Goal: Find specific page/section: Find specific page/section

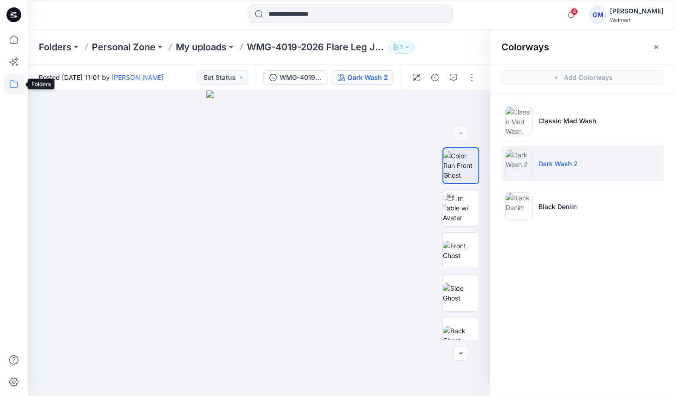
click at [9, 80] on icon at bounding box center [14, 84] width 20 height 20
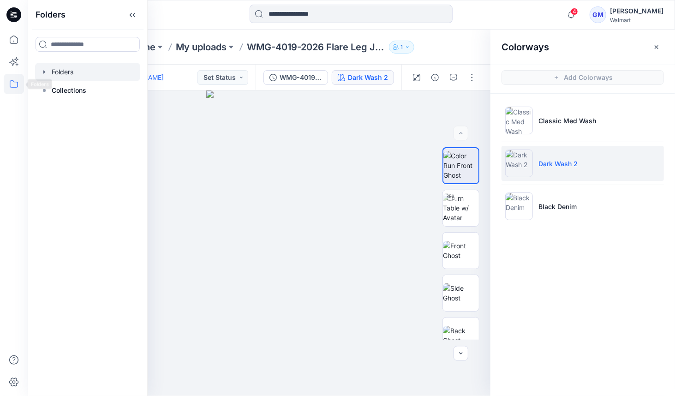
click at [58, 72] on div at bounding box center [87, 72] width 105 height 18
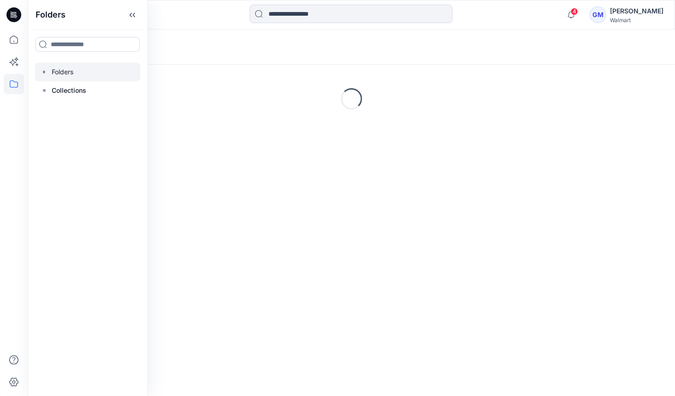
click at [176, 18] on div at bounding box center [109, 15] width 162 height 20
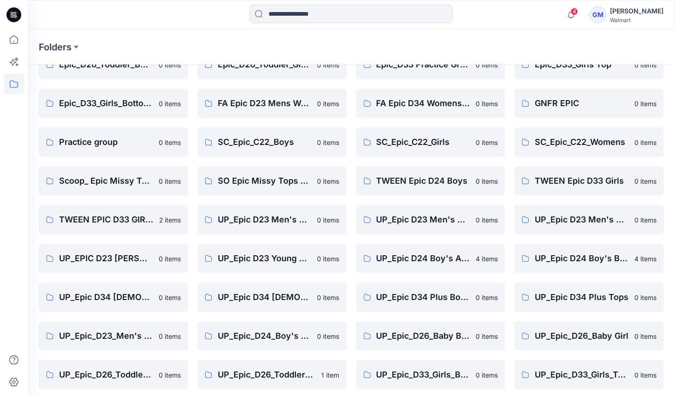
scroll to position [211, 0]
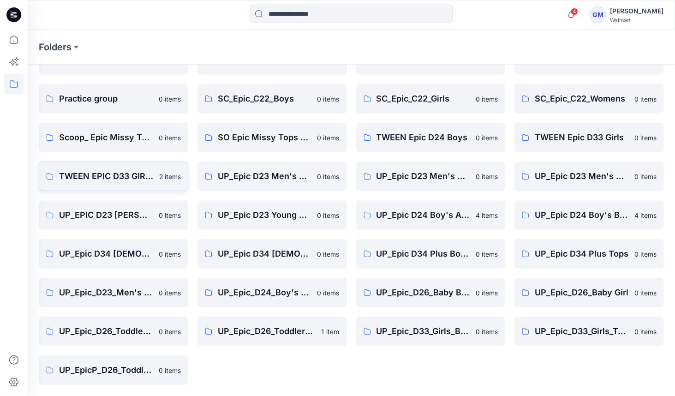
click at [71, 178] on p "TWEEN EPIC D33 GIRLS" at bounding box center [106, 176] width 95 height 13
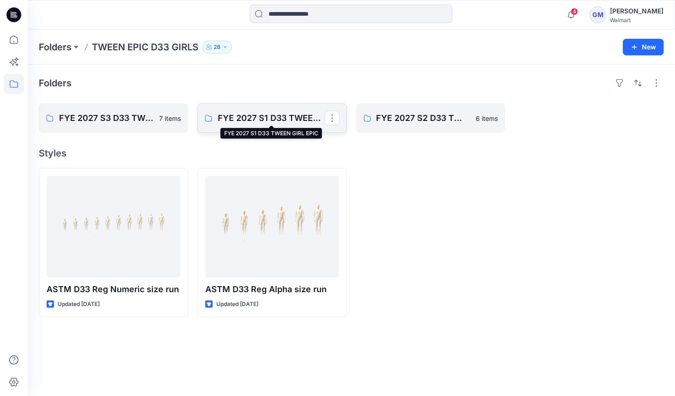
click at [275, 120] on p "FYE 2027 S1 D33 TWEEN GIRL EPIC" at bounding box center [271, 118] width 107 height 13
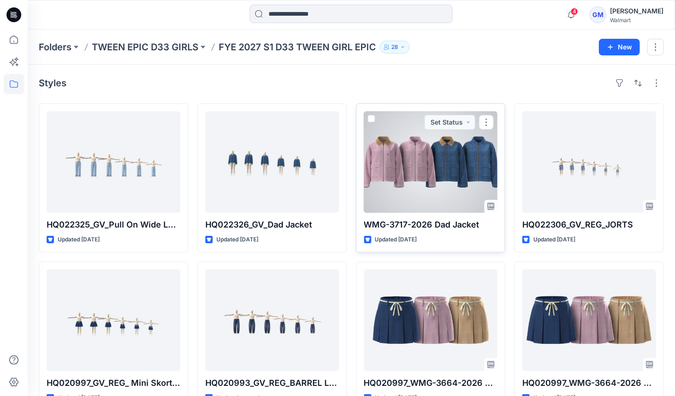
click at [459, 160] on div at bounding box center [431, 161] width 134 height 101
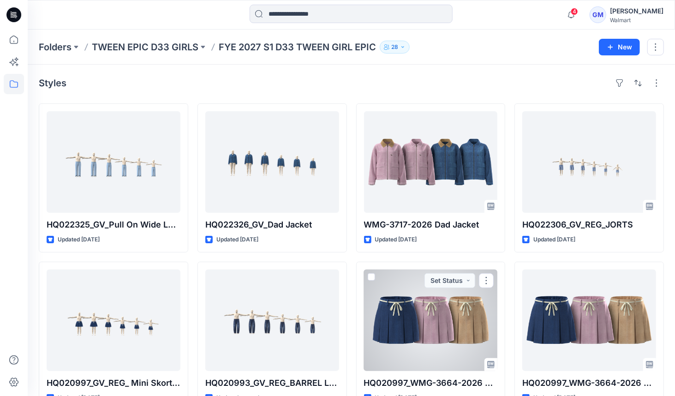
scroll to position [3, 0]
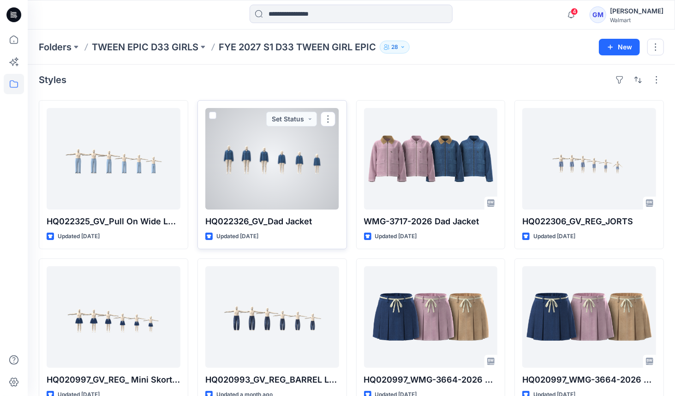
click at [260, 175] on div at bounding box center [272, 158] width 134 height 101
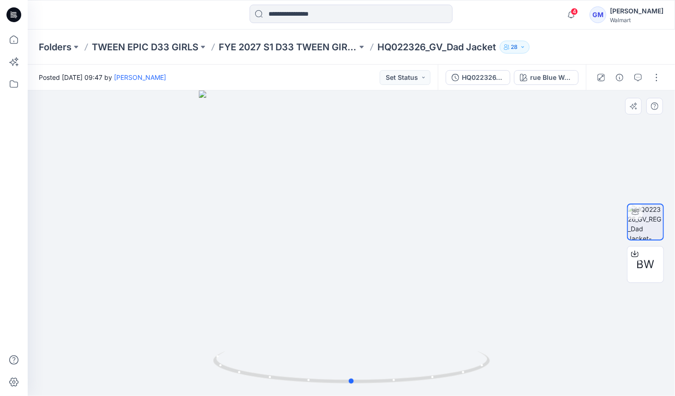
click at [358, 265] on div at bounding box center [351, 242] width 647 height 305
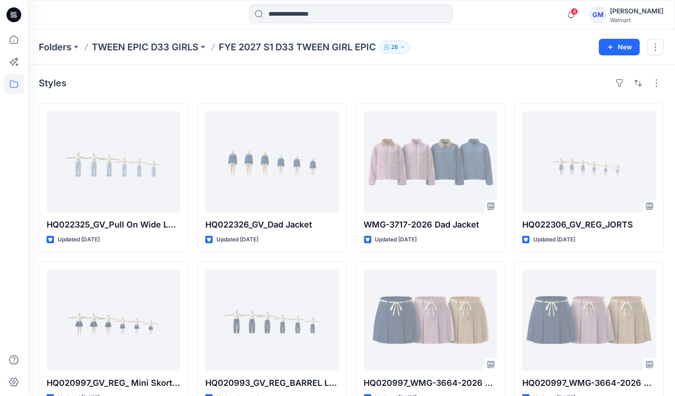
scroll to position [3, 0]
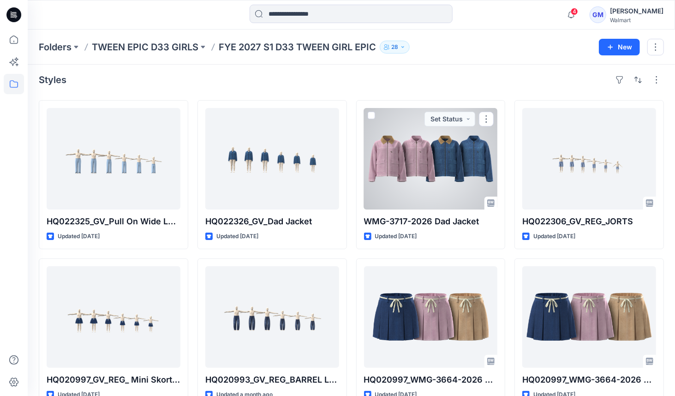
click at [405, 169] on div at bounding box center [431, 158] width 134 height 101
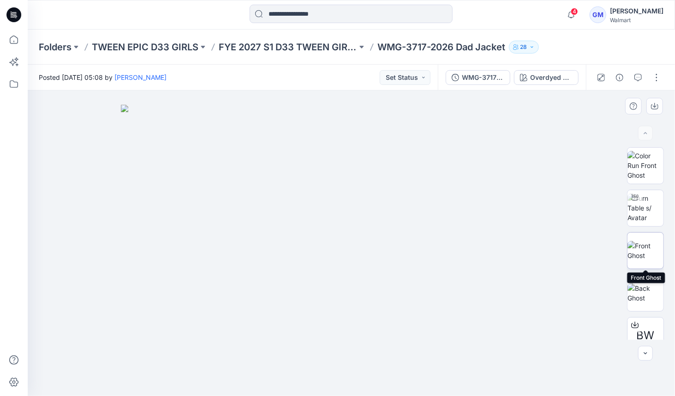
click at [642, 252] on img at bounding box center [645, 250] width 36 height 19
click at [640, 291] on img at bounding box center [645, 292] width 36 height 19
click at [642, 136] on div at bounding box center [645, 133] width 15 height 15
click at [645, 129] on div at bounding box center [645, 133] width 15 height 15
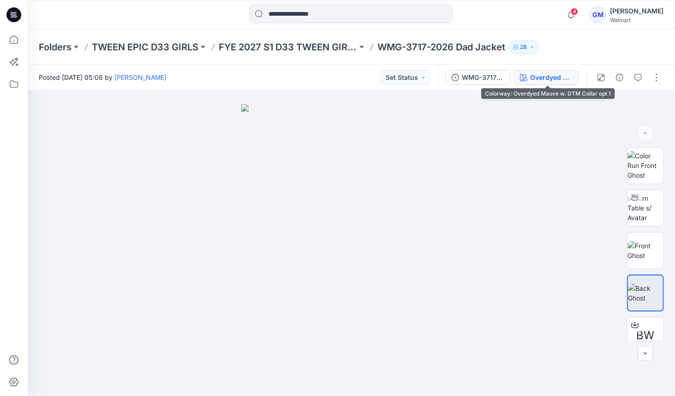
click at [544, 76] on div "Overdyed Mauve w. DTM Collar opt 1" at bounding box center [551, 77] width 42 height 10
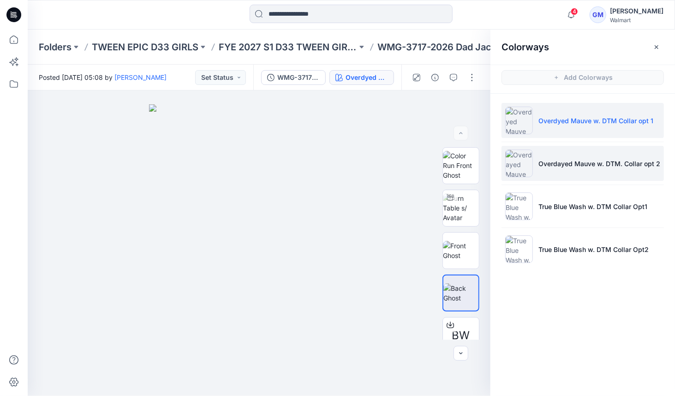
drag, startPoint x: 555, startPoint y: 160, endPoint x: 555, endPoint y: 165, distance: 4.6
click at [555, 160] on p "Overdayed Mauve w. DTM. Collar opt 2" at bounding box center [599, 164] width 122 height 10
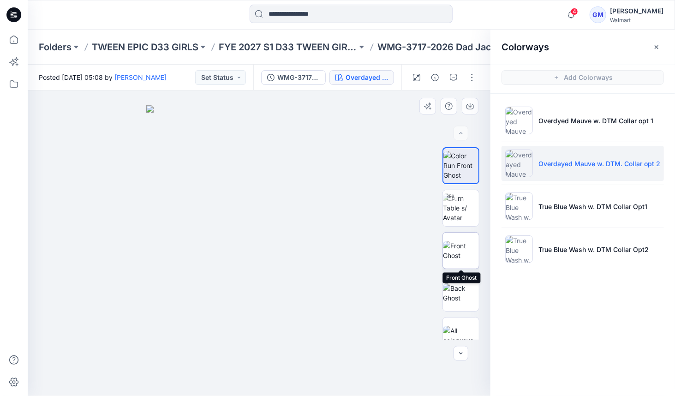
drag, startPoint x: 469, startPoint y: 255, endPoint x: 477, endPoint y: 263, distance: 11.7
click at [469, 256] on img at bounding box center [461, 250] width 36 height 19
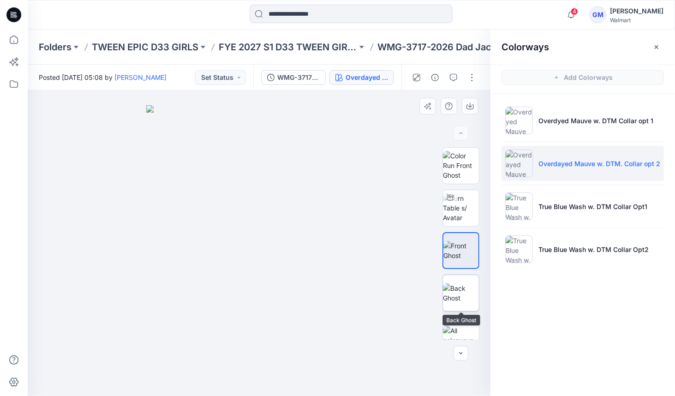
click at [471, 296] on img at bounding box center [461, 292] width 36 height 19
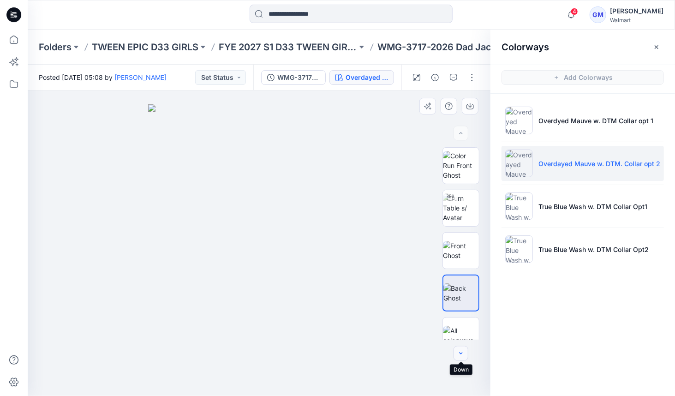
click at [460, 353] on icon "button" at bounding box center [460, 352] width 7 height 7
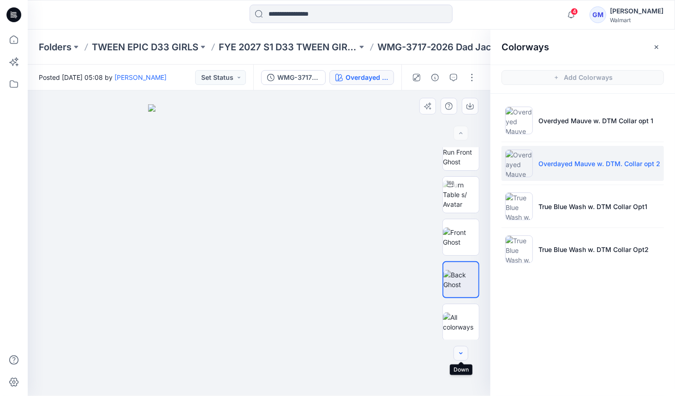
scroll to position [14, 0]
click at [460, 353] on div at bounding box center [460, 353] width 15 height 15
click at [458, 134] on icon "button" at bounding box center [460, 133] width 7 height 7
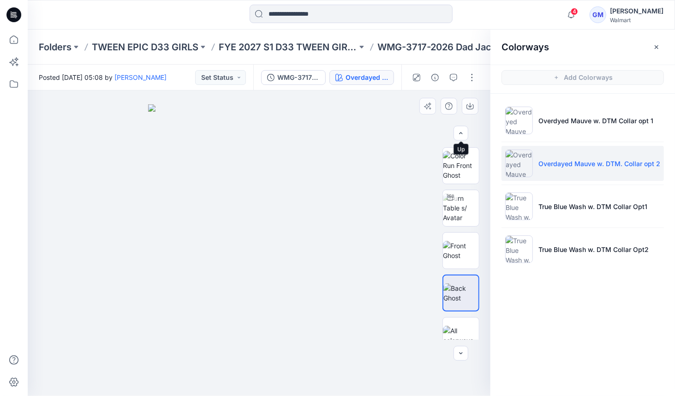
click at [457, 134] on div at bounding box center [460, 133] width 15 height 15
click at [456, 134] on div at bounding box center [460, 133] width 15 height 15
drag, startPoint x: 456, startPoint y: 134, endPoint x: 472, endPoint y: 130, distance: 16.7
click at [456, 134] on div at bounding box center [460, 133] width 15 height 15
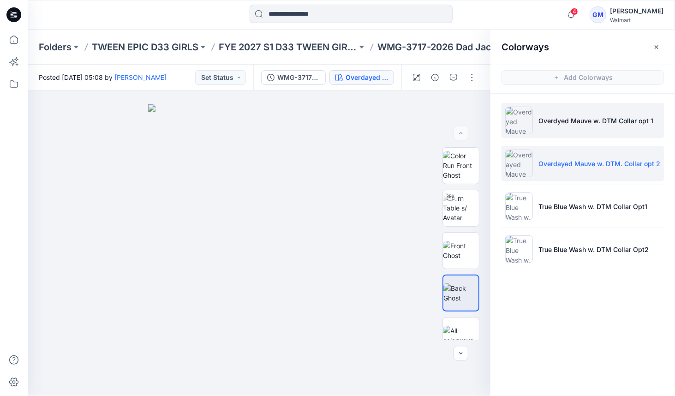
drag, startPoint x: 515, startPoint y: 127, endPoint x: 512, endPoint y: 133, distance: 7.2
click at [514, 128] on img at bounding box center [519, 121] width 28 height 28
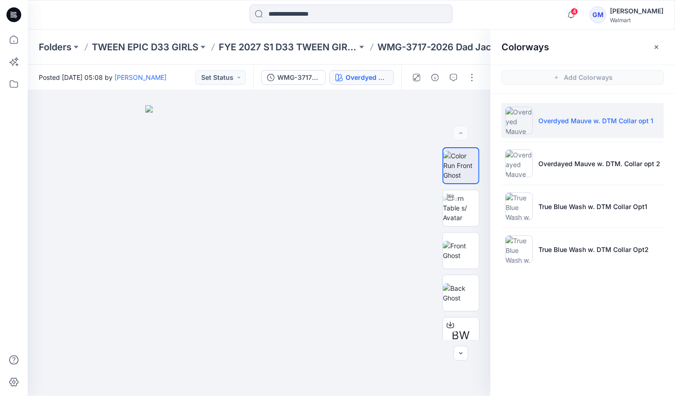
click at [547, 121] on p "Overdyed Mauve w. DTM Collar opt 1" at bounding box center [595, 121] width 115 height 10
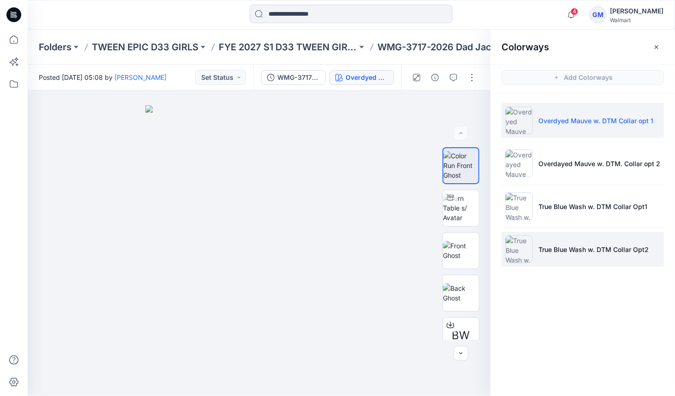
drag, startPoint x: 532, startPoint y: 247, endPoint x: 536, endPoint y: 256, distance: 10.7
click at [533, 248] on li "True Blue Wash w. DTM Collar Opt2" at bounding box center [582, 248] width 162 height 35
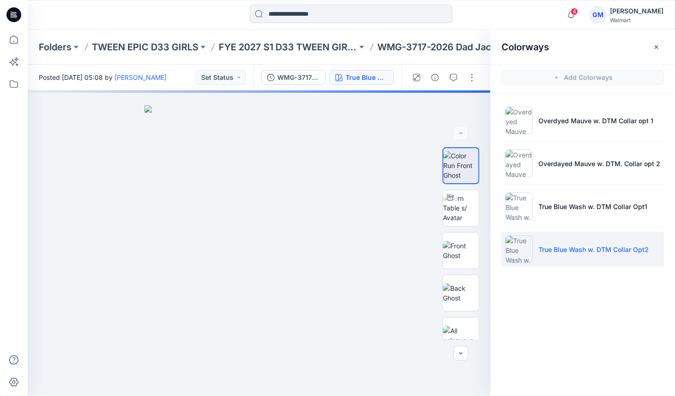
click at [513, 243] on img at bounding box center [519, 249] width 28 height 28
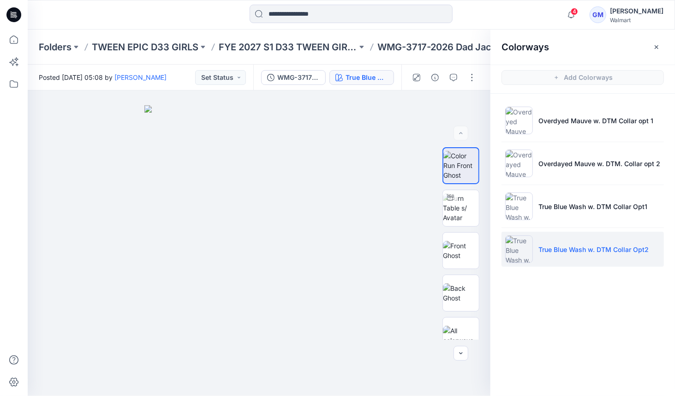
drag, startPoint x: 660, startPoint y: 47, endPoint x: 659, endPoint y: 53, distance: 6.5
click at [660, 47] on button "button" at bounding box center [656, 47] width 15 height 15
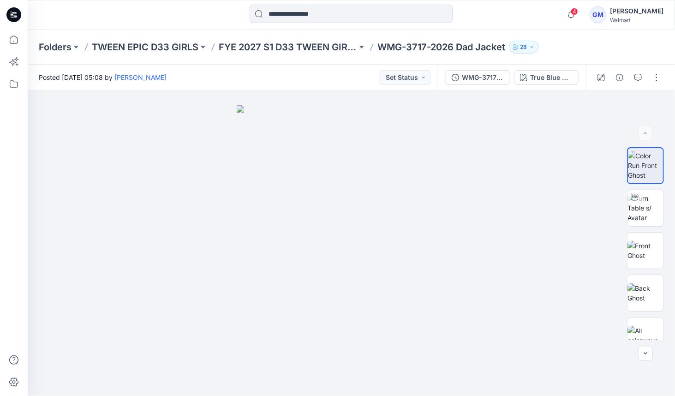
click at [305, 13] on input at bounding box center [350, 14] width 203 height 18
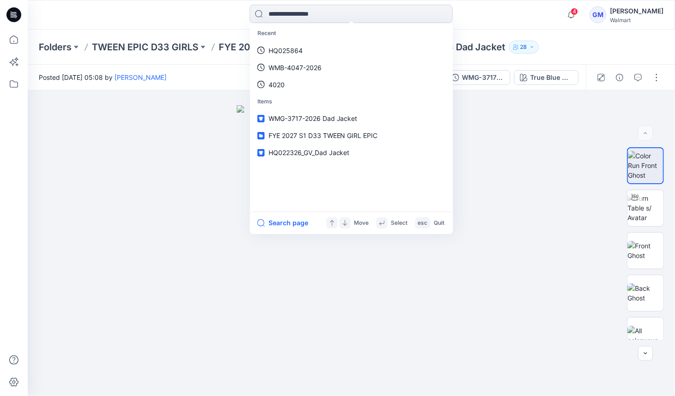
paste input "********"
type input "********"
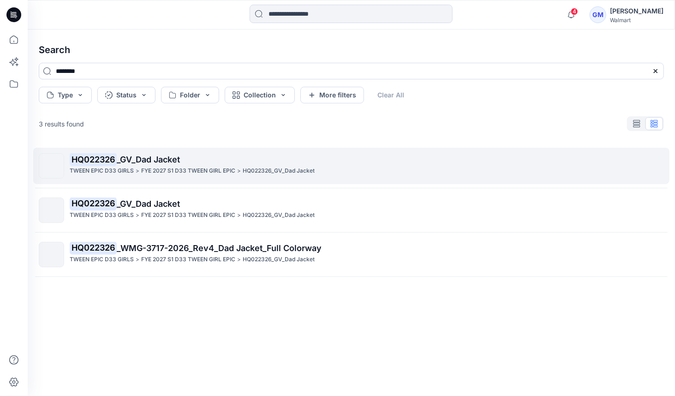
click at [95, 155] on mark "HQ022326" at bounding box center [93, 159] width 47 height 13
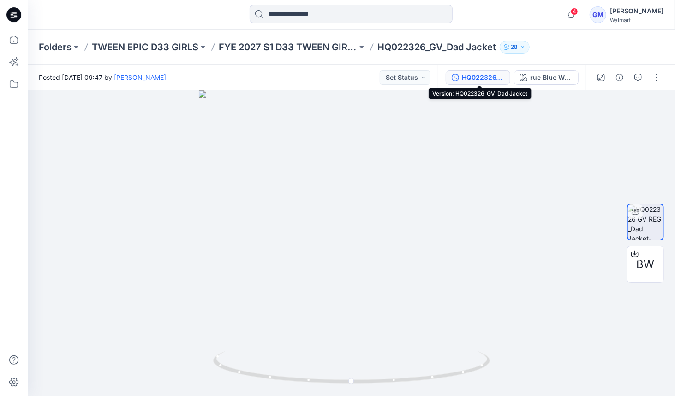
click at [487, 79] on div "HQ022326_GV_Dad Jacket" at bounding box center [483, 77] width 42 height 10
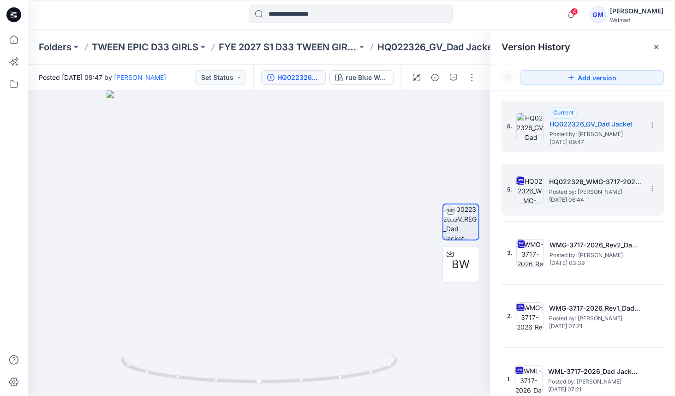
click at [580, 194] on span "Posted by: [PERSON_NAME]" at bounding box center [595, 191] width 92 height 9
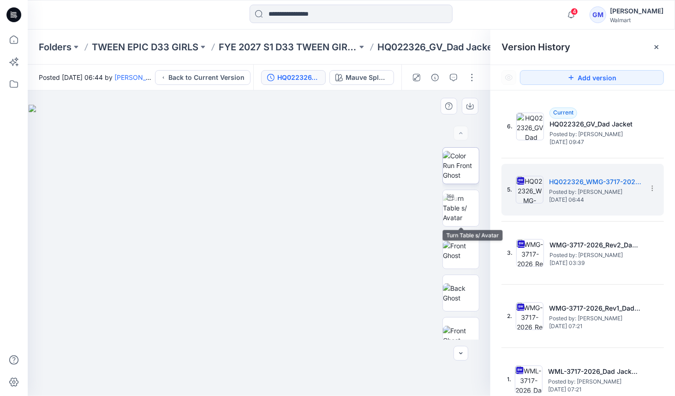
click at [468, 170] on img at bounding box center [461, 165] width 36 height 29
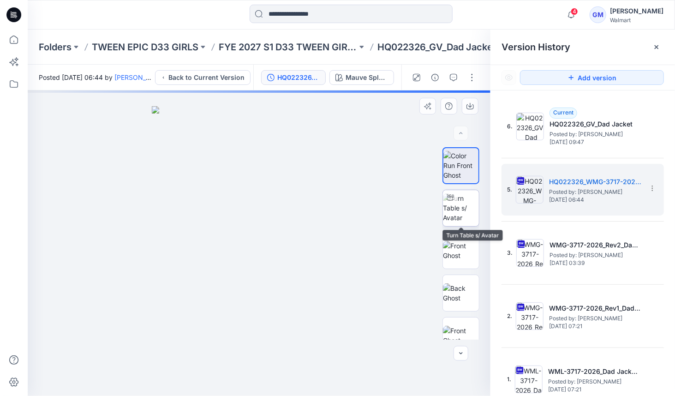
click at [462, 215] on img at bounding box center [461, 207] width 36 height 29
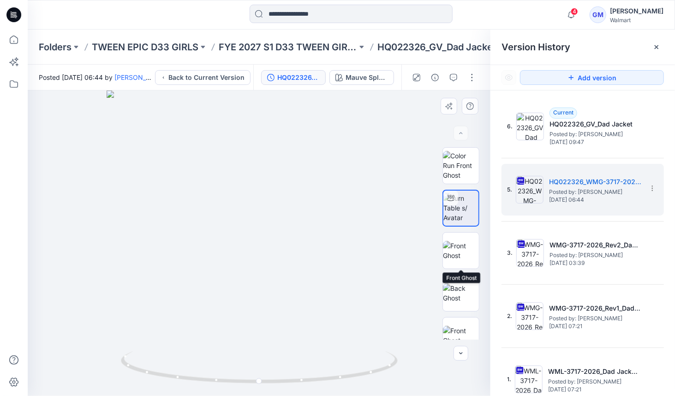
click at [463, 214] on img at bounding box center [460, 207] width 35 height 29
click at [260, 369] on icon at bounding box center [259, 370] width 2 height 2
click at [260, 369] on icon at bounding box center [259, 370] width 6 height 6
click at [258, 368] on icon at bounding box center [259, 370] width 6 height 6
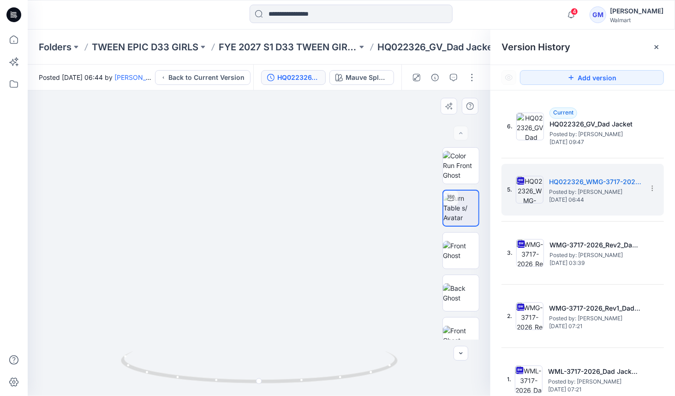
drag, startPoint x: 292, startPoint y: 260, endPoint x: 276, endPoint y: 282, distance: 27.4
click at [276, 282] on img at bounding box center [248, 197] width 531 height 398
click at [282, 276] on img at bounding box center [242, 193] width 531 height 403
drag, startPoint x: 284, startPoint y: 279, endPoint x: 290, endPoint y: 286, distance: 9.5
click at [290, 285] on img at bounding box center [243, 194] width 531 height 404
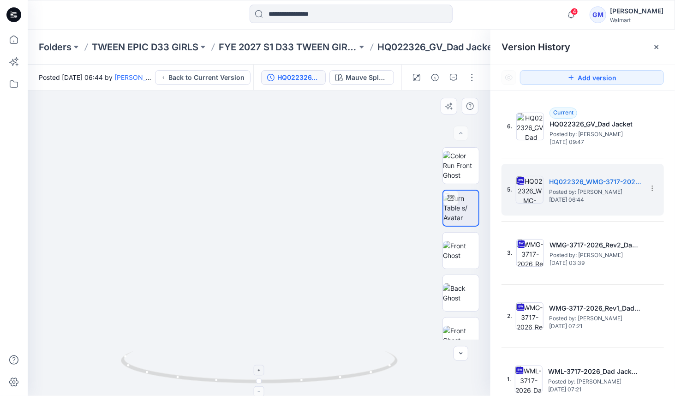
click at [261, 373] on div at bounding box center [259, 370] width 11 height 11
drag, startPoint x: 273, startPoint y: 322, endPoint x: 298, endPoint y: 320, distance: 25.4
click at [296, 320] on img at bounding box center [260, 175] width 628 height 440
click at [293, 320] on img at bounding box center [260, 177] width 628 height 437
